Goal: Task Accomplishment & Management: Complete application form

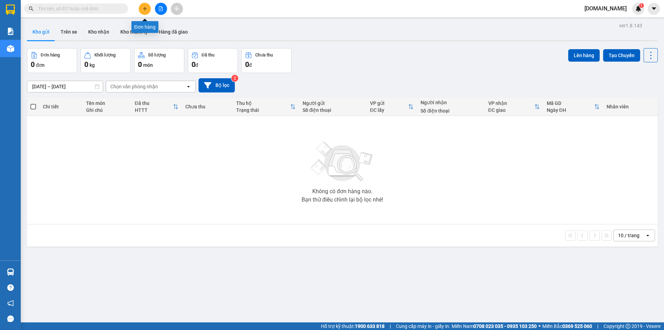
click at [145, 11] on icon "plus" at bounding box center [145, 8] width 5 height 5
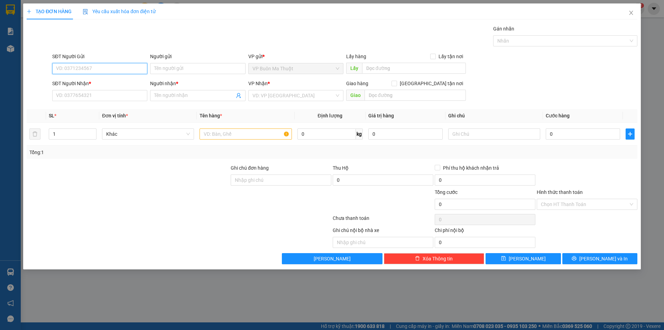
click at [107, 67] on input "SĐT Người Gửi" at bounding box center [99, 68] width 95 height 11
type input "0348179579"
click at [194, 68] on input "Người gửi" at bounding box center [197, 68] width 95 height 11
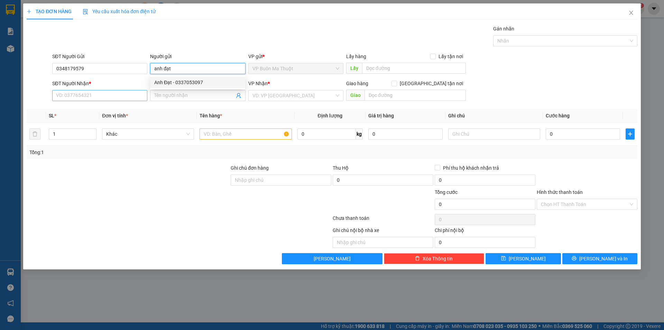
type input "anh đạt"
click at [75, 96] on input "SĐT Người Nhận *" at bounding box center [99, 95] width 95 height 11
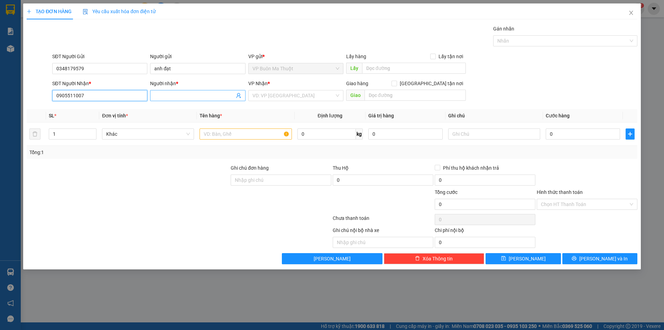
type input "0905511007"
click at [169, 94] on input "Người nhận *" at bounding box center [194, 96] width 80 height 8
type input "[PERSON_NAME]"
click at [212, 135] on input "text" at bounding box center [246, 133] width 92 height 11
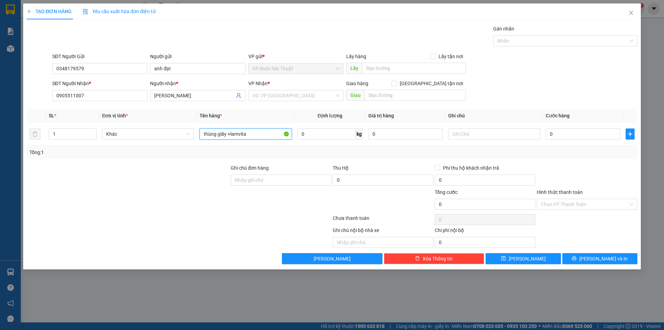
type input "thùng giấy +lamvita"
click at [70, 137] on input "1" at bounding box center [72, 134] width 47 height 10
type input "2"
click at [558, 133] on input "0" at bounding box center [583, 133] width 74 height 11
type input "1"
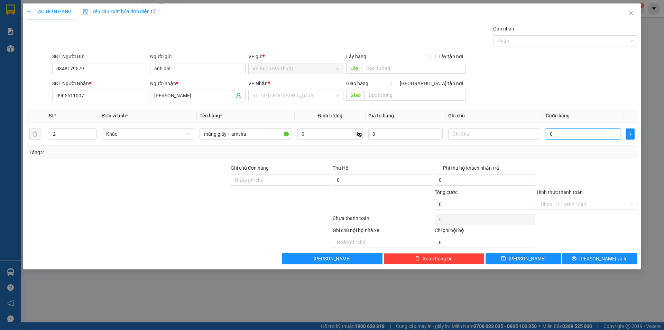
type input "1"
type input "10"
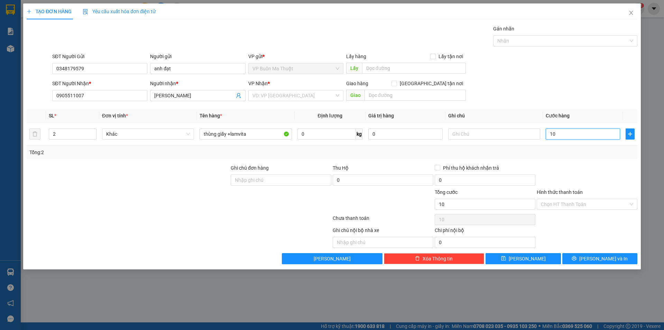
type input "100"
type input "1.000"
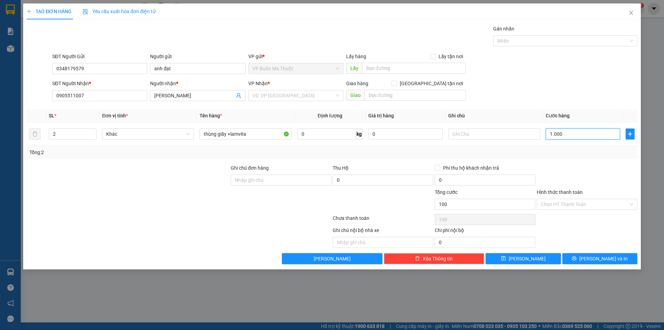
type input "1.000"
type input "10.000"
type input "100.000"
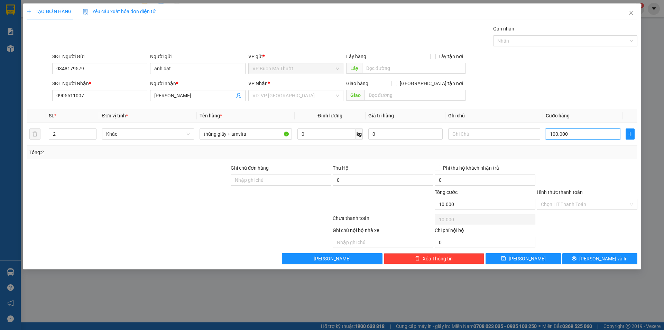
type input "100.000"
click at [286, 96] on input "search" at bounding box center [293, 95] width 82 height 10
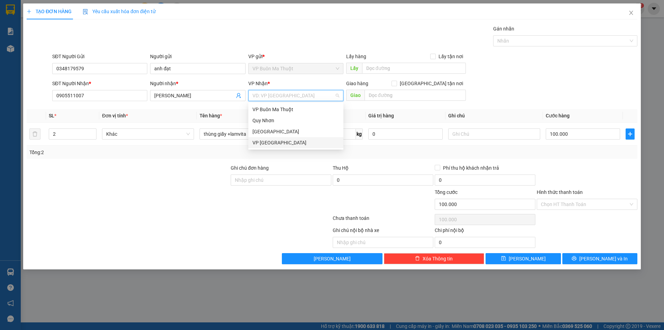
click at [266, 141] on div "VP [GEOGRAPHIC_DATA]" at bounding box center [295, 143] width 87 height 8
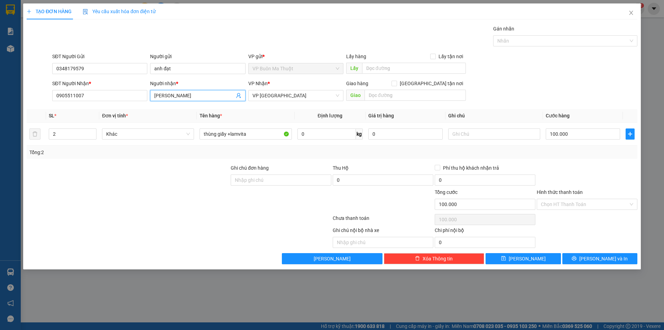
click at [184, 97] on input "[PERSON_NAME]" at bounding box center [194, 96] width 80 height 8
type input "[PERSON_NAME]"
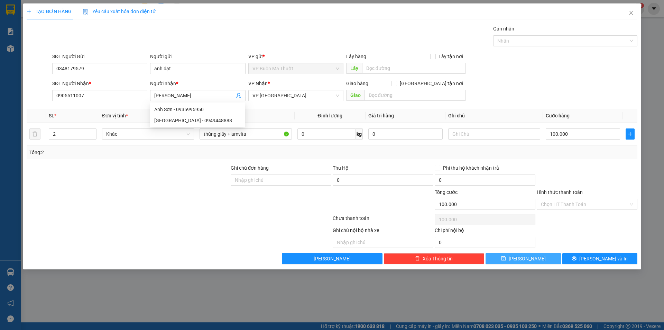
click at [538, 259] on button "[PERSON_NAME]" at bounding box center [523, 258] width 75 height 11
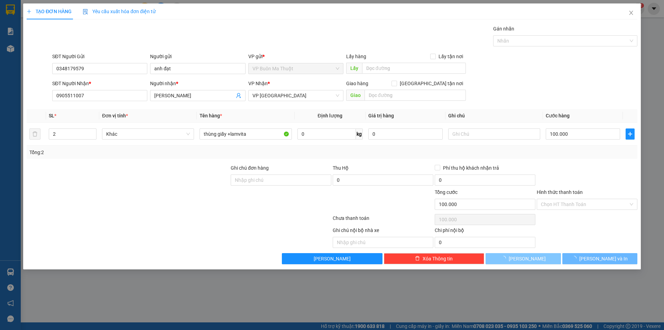
type input "1"
type input "0"
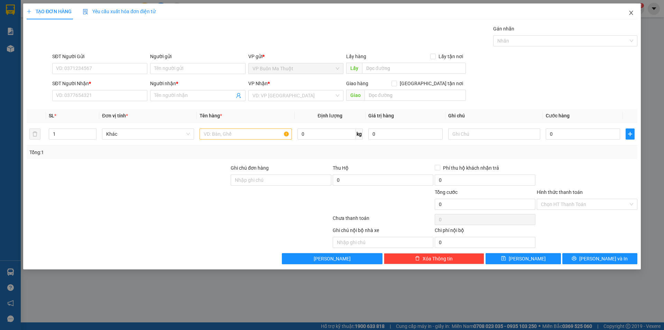
click at [632, 13] on icon "close" at bounding box center [631, 13] width 6 height 6
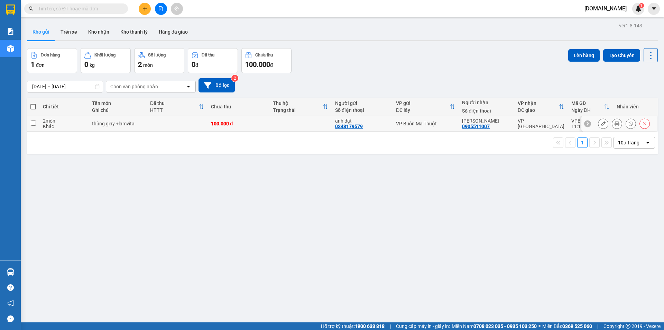
click at [31, 125] on input "checkbox" at bounding box center [33, 122] width 5 height 5
checkbox input "true"
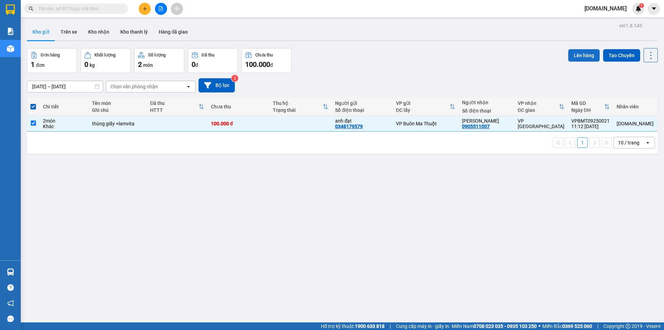
click at [584, 55] on button "Lên hàng" at bounding box center [583, 55] width 31 height 12
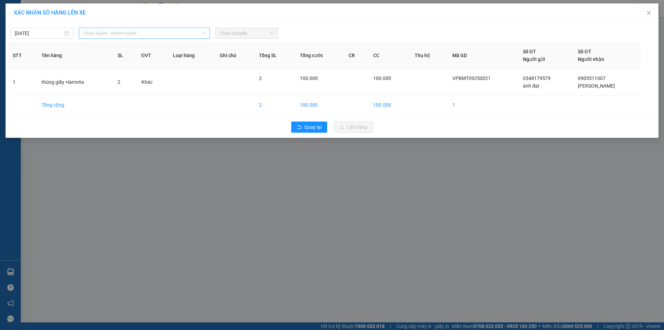
click at [183, 33] on span "Chọn tuyến - nhóm tuyến" at bounding box center [144, 33] width 123 height 10
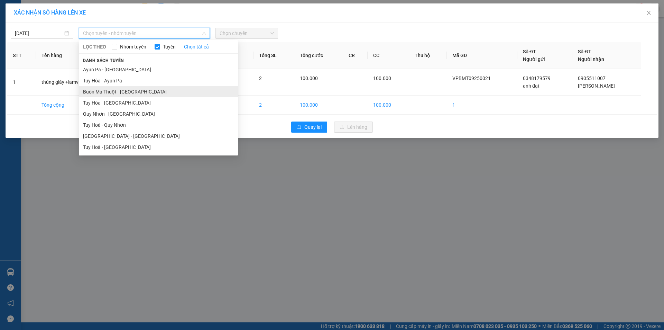
click at [132, 93] on li "Buôn Ma Thuột - [GEOGRAPHIC_DATA]" at bounding box center [158, 91] width 159 height 11
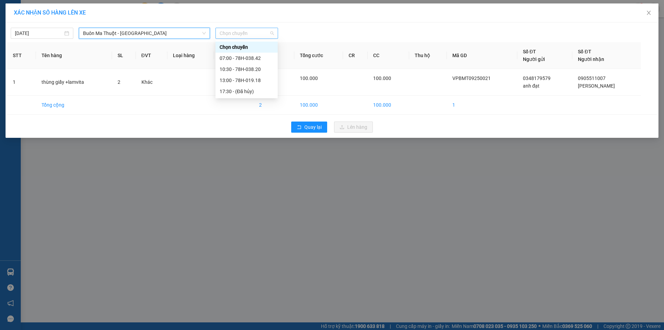
click at [261, 31] on span "Chọn chuyến" at bounding box center [247, 33] width 54 height 10
click at [246, 81] on div "13:00 - 78H-019.18" at bounding box center [247, 80] width 54 height 8
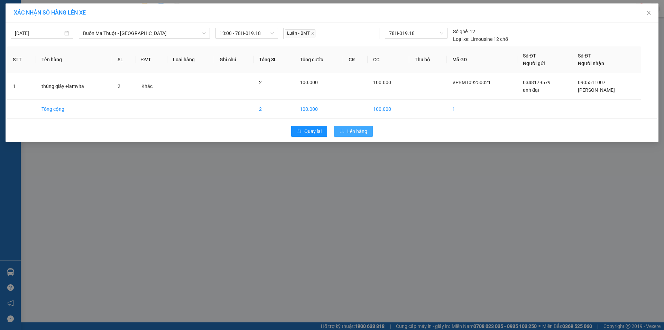
click at [359, 132] on span "Lên hàng" at bounding box center [357, 131] width 20 height 8
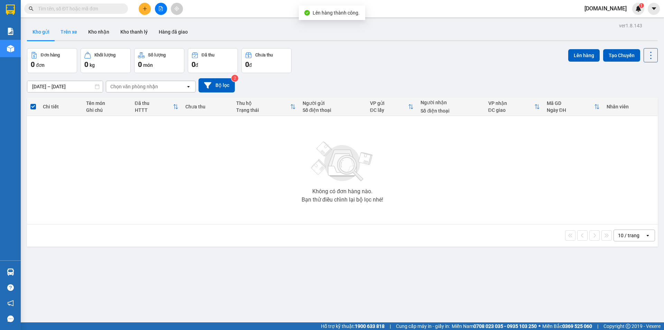
click at [65, 30] on button "Trên xe" at bounding box center [69, 32] width 28 height 17
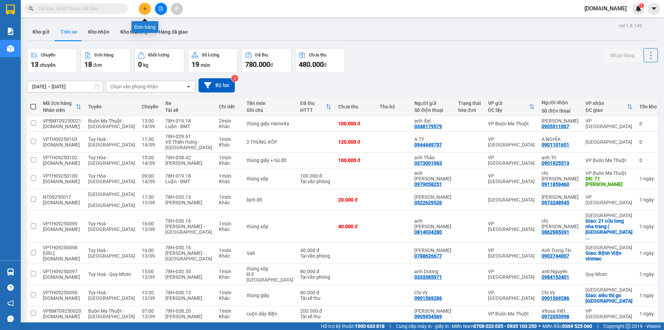
click at [146, 8] on icon "plus" at bounding box center [145, 8] width 5 height 5
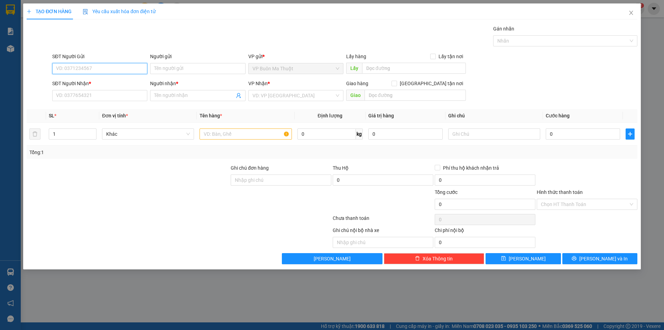
click at [97, 67] on input "SĐT Người Gửi" at bounding box center [99, 68] width 95 height 11
click at [81, 68] on input "SĐT Người Gửi" at bounding box center [99, 68] width 95 height 11
type input "0938759771"
click at [177, 69] on input "Người gửi" at bounding box center [197, 68] width 95 height 11
type input "ngữ"
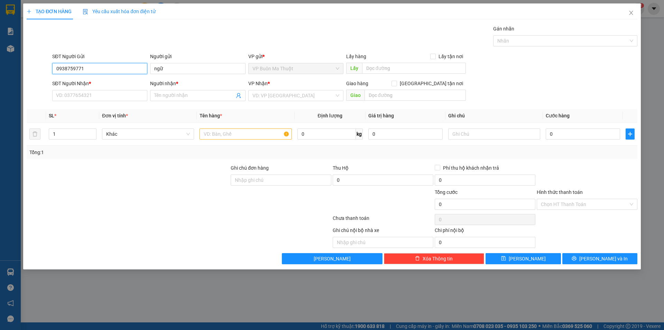
drag, startPoint x: 91, startPoint y: 70, endPoint x: 54, endPoint y: 70, distance: 37.4
click at [54, 70] on input "0938759771" at bounding box center [99, 68] width 95 height 11
click at [81, 95] on input "SĐT Người Nhận *" at bounding box center [99, 95] width 95 height 11
paste input "0938759771"
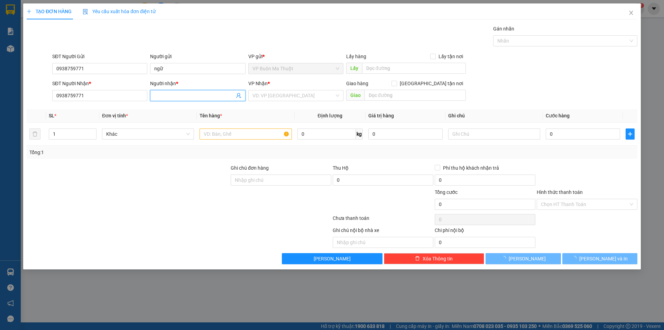
click at [175, 96] on input "Người nhận *" at bounding box center [194, 96] width 80 height 8
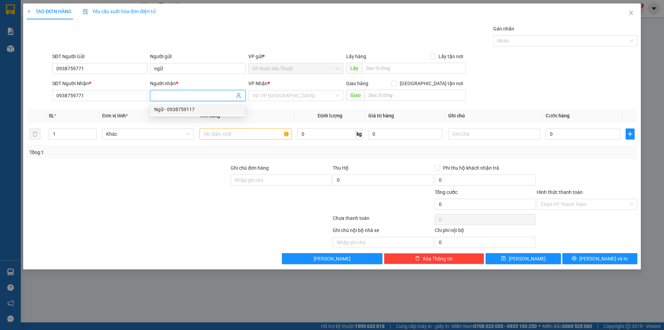
drag, startPoint x: 168, startPoint y: 110, endPoint x: 185, endPoint y: 109, distance: 17.0
click at [185, 109] on div "Ngữ - 0938759117" at bounding box center [197, 109] width 87 height 8
type input "0938759117"
type input "Ngữ"
click at [195, 108] on div "Transit Pickup Surcharge Ids Transit Deliver Surcharge Ids Transit Deliver Surc…" at bounding box center [332, 144] width 611 height 239
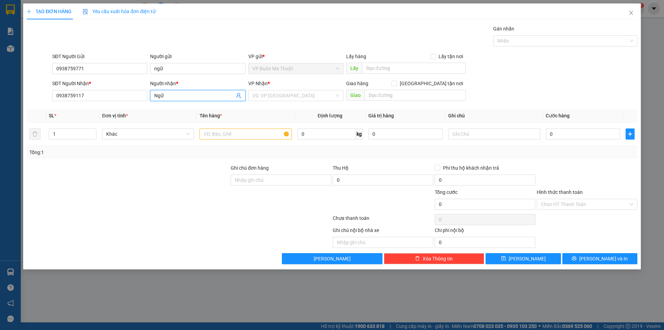
click at [169, 96] on input "Ngữ" at bounding box center [194, 96] width 80 height 8
click at [157, 68] on input "ngữ" at bounding box center [197, 68] width 95 height 11
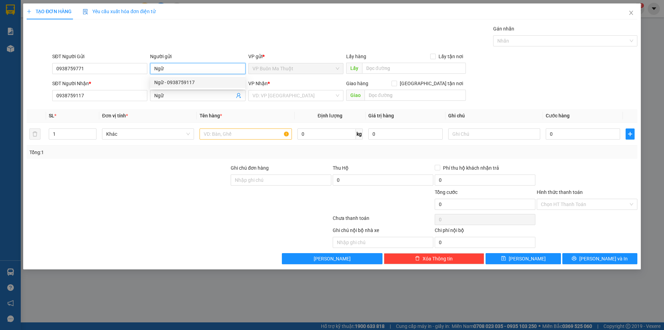
type input "Ngữ"
click at [158, 173] on div at bounding box center [128, 176] width 204 height 24
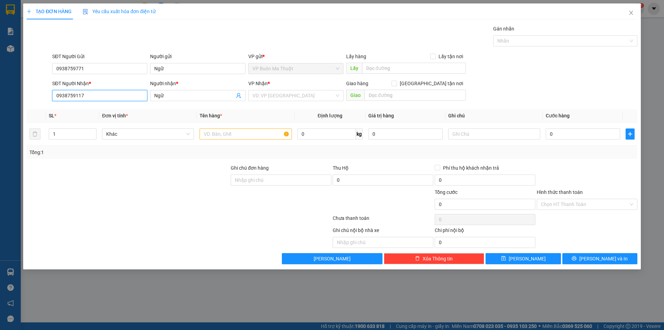
click at [81, 94] on input "0938759117" at bounding box center [99, 95] width 95 height 11
type input "0938759771"
click at [286, 94] on input "search" at bounding box center [293, 95] width 82 height 10
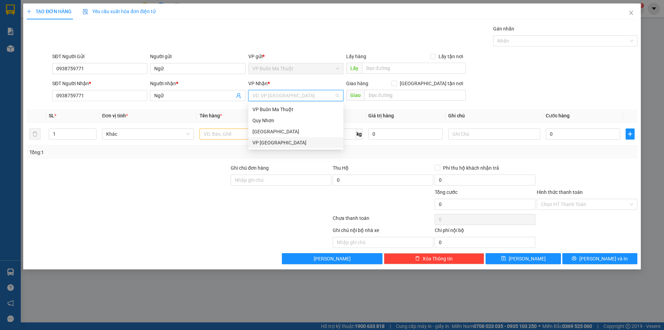
click at [270, 143] on div "VP [GEOGRAPHIC_DATA]" at bounding box center [295, 143] width 87 height 8
click at [268, 143] on div "VP [GEOGRAPHIC_DATA]" at bounding box center [295, 143] width 87 height 8
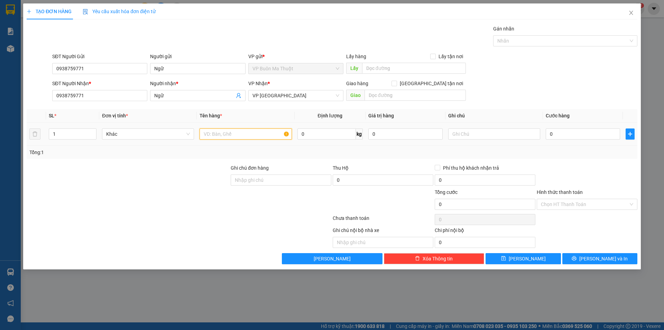
click at [222, 138] on input "text" at bounding box center [246, 133] width 92 height 11
type input "tập giấy nâu"
click at [565, 131] on input "0" at bounding box center [583, 133] width 74 height 11
type input "4"
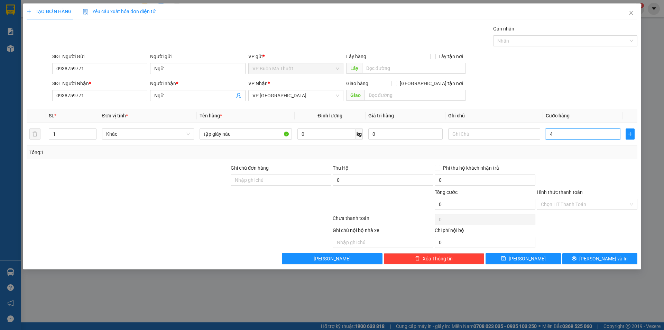
type input "4"
type input "40"
type input "400"
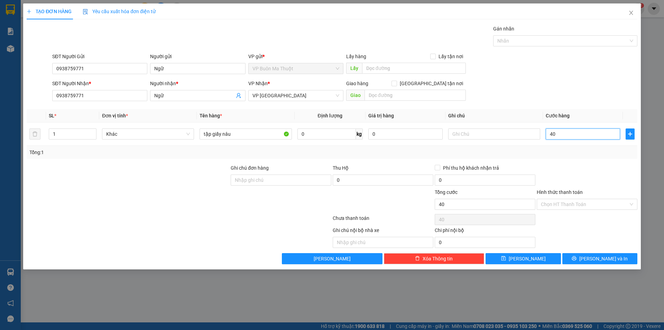
type input "400"
type input "4.000"
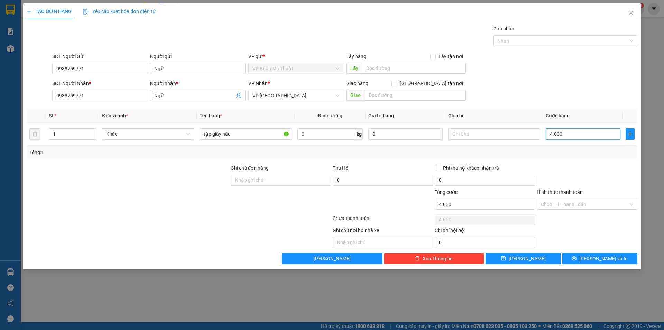
type input "40.000"
click at [539, 260] on button "[PERSON_NAME]" at bounding box center [523, 258] width 75 height 11
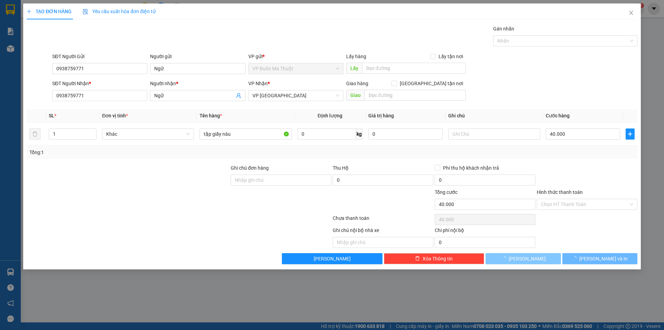
type input "0"
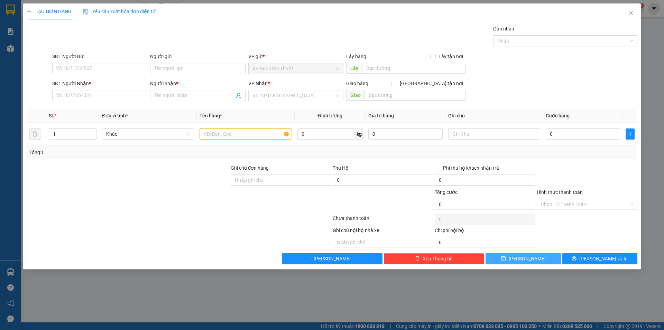
click at [530, 258] on span "[PERSON_NAME]" at bounding box center [527, 259] width 37 height 8
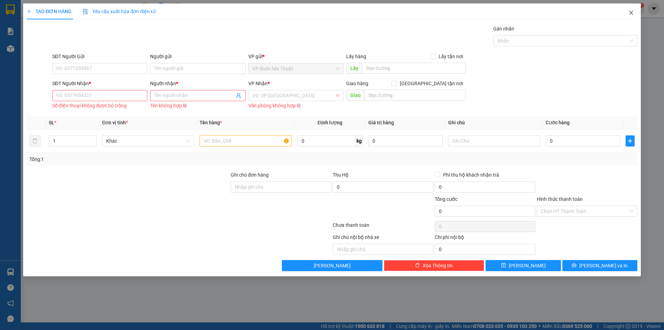
click at [630, 13] on icon "close" at bounding box center [631, 13] width 6 height 6
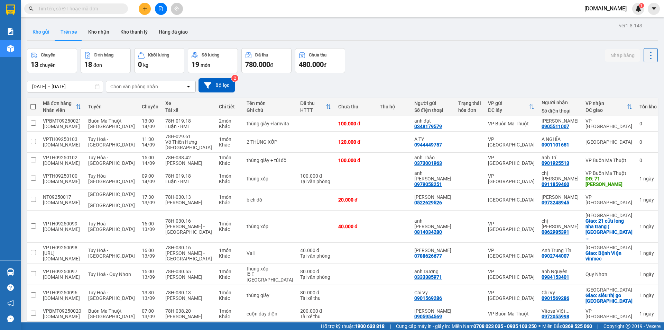
click at [40, 31] on button "Kho gửi" at bounding box center [41, 32] width 28 height 17
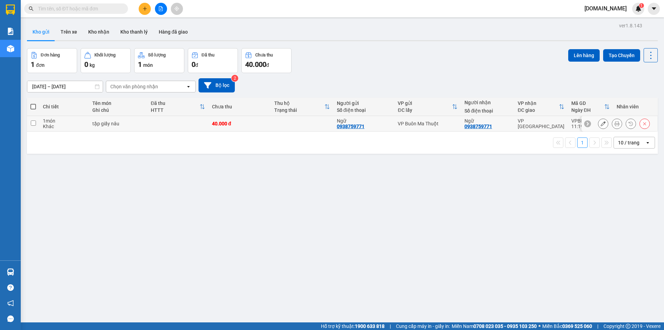
click at [81, 125] on div "Khác" at bounding box center [64, 126] width 43 height 6
checkbox input "true"
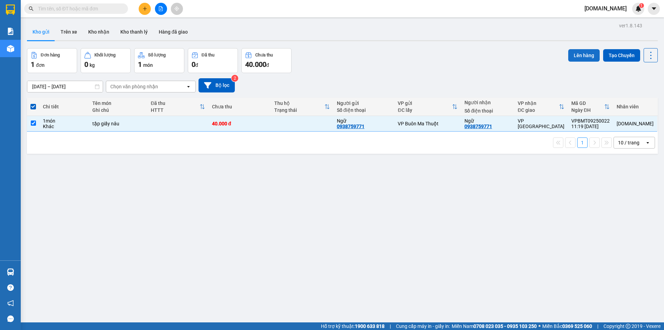
click at [578, 54] on button "Lên hàng" at bounding box center [583, 55] width 31 height 12
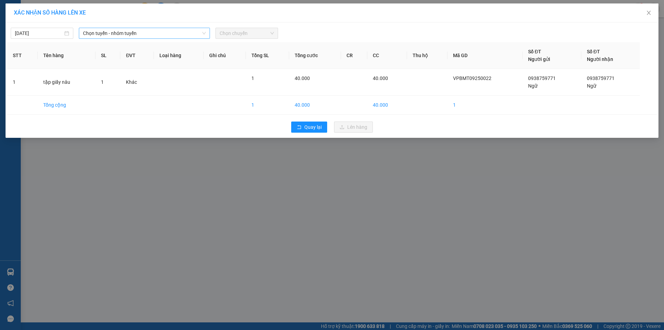
click at [153, 33] on span "Chọn tuyến - nhóm tuyến" at bounding box center [144, 33] width 123 height 10
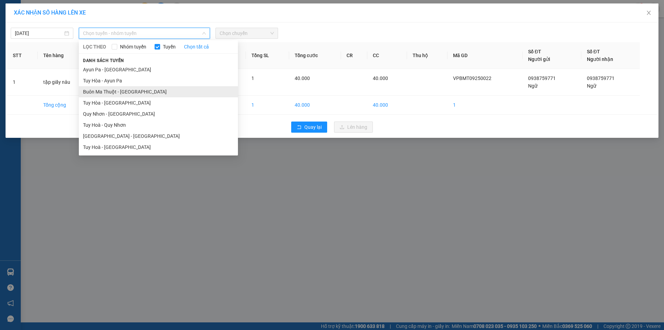
click at [126, 92] on li "Buôn Ma Thuột - [GEOGRAPHIC_DATA]" at bounding box center [158, 91] width 159 height 11
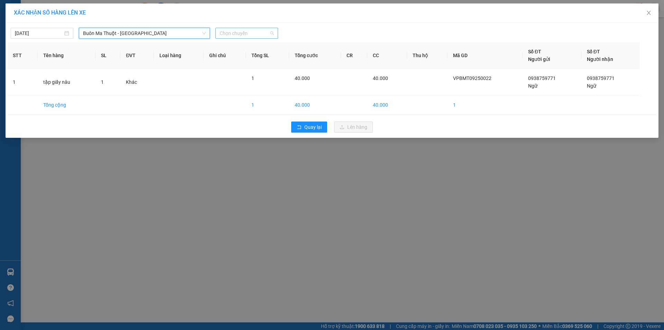
click at [250, 32] on span "Chọn chuyến" at bounding box center [247, 33] width 54 height 10
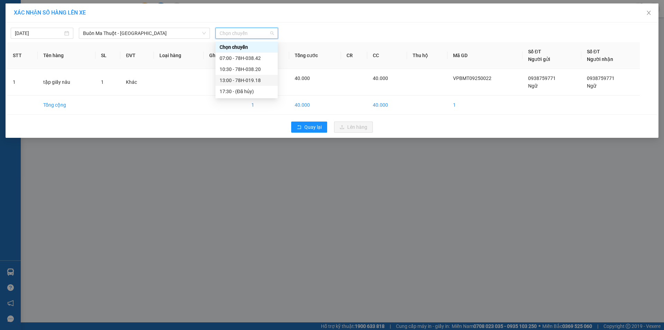
click at [248, 80] on div "13:00 - 78H-019.18" at bounding box center [247, 80] width 54 height 8
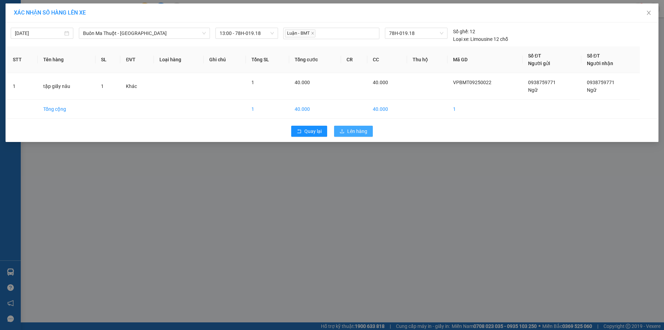
click at [356, 129] on span "Lên hàng" at bounding box center [357, 131] width 20 height 8
